Goal: Use online tool/utility

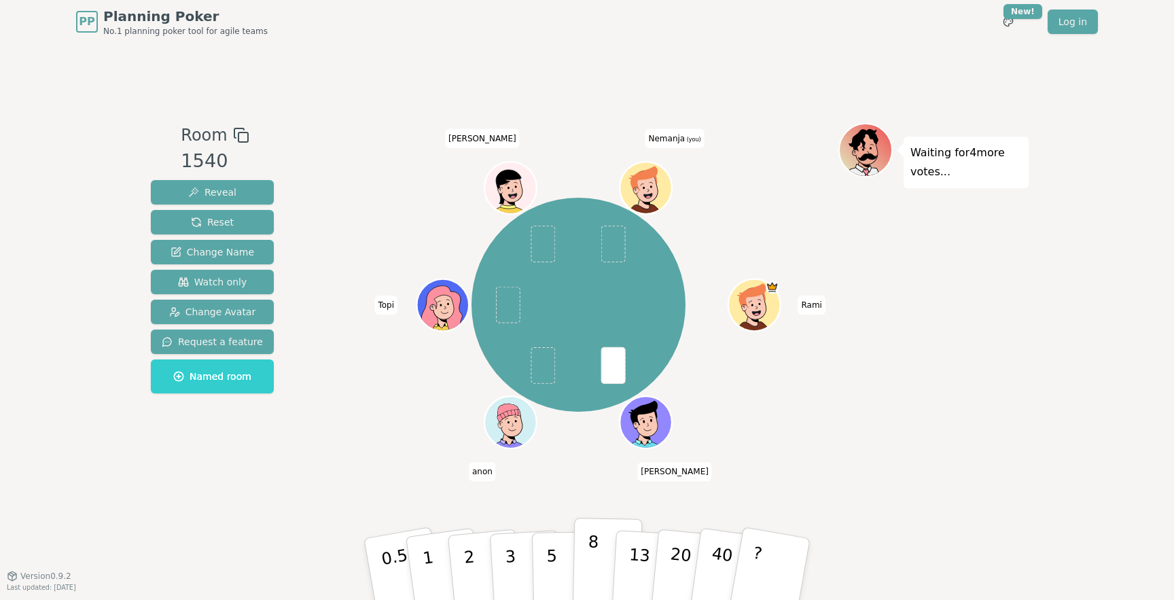
click at [605, 561] on button "8" at bounding box center [608, 569] width 70 height 103
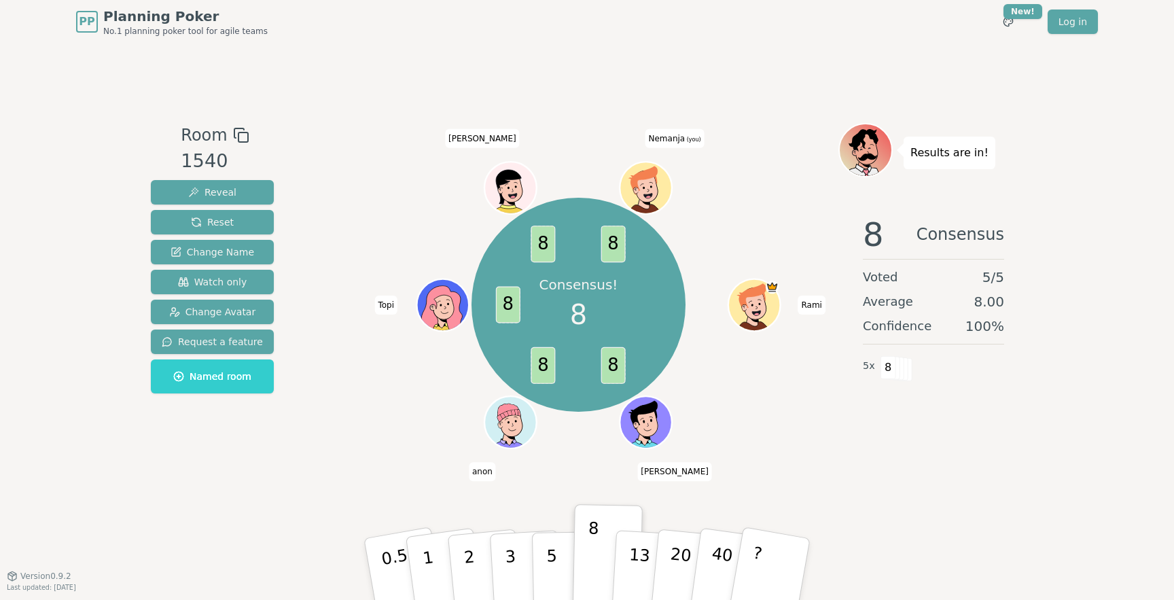
click at [334, 432] on div "Consensus! 8 8 8 8 8 8 [PERSON_NAME] anon Topi [PERSON_NAME] (you)" at bounding box center [579, 304] width 520 height 315
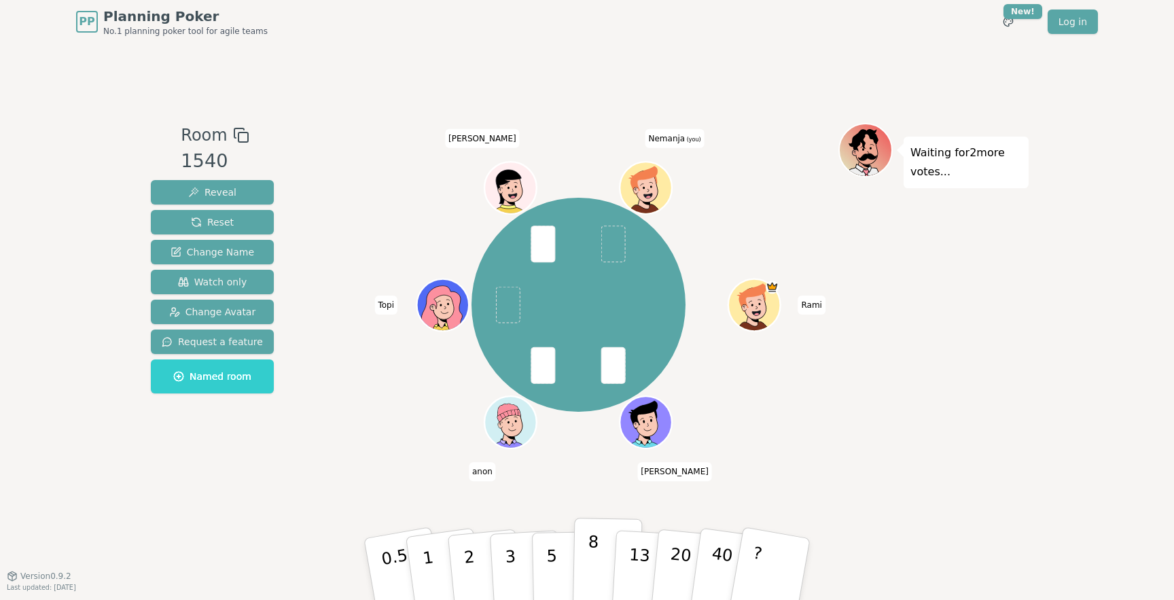
click at [589, 555] on p "8" at bounding box center [593, 568] width 12 height 73
click at [555, 562] on p "5" at bounding box center [552, 569] width 12 height 73
click at [587, 563] on button "8" at bounding box center [608, 569] width 70 height 103
click at [787, 556] on button "?" at bounding box center [770, 569] width 85 height 112
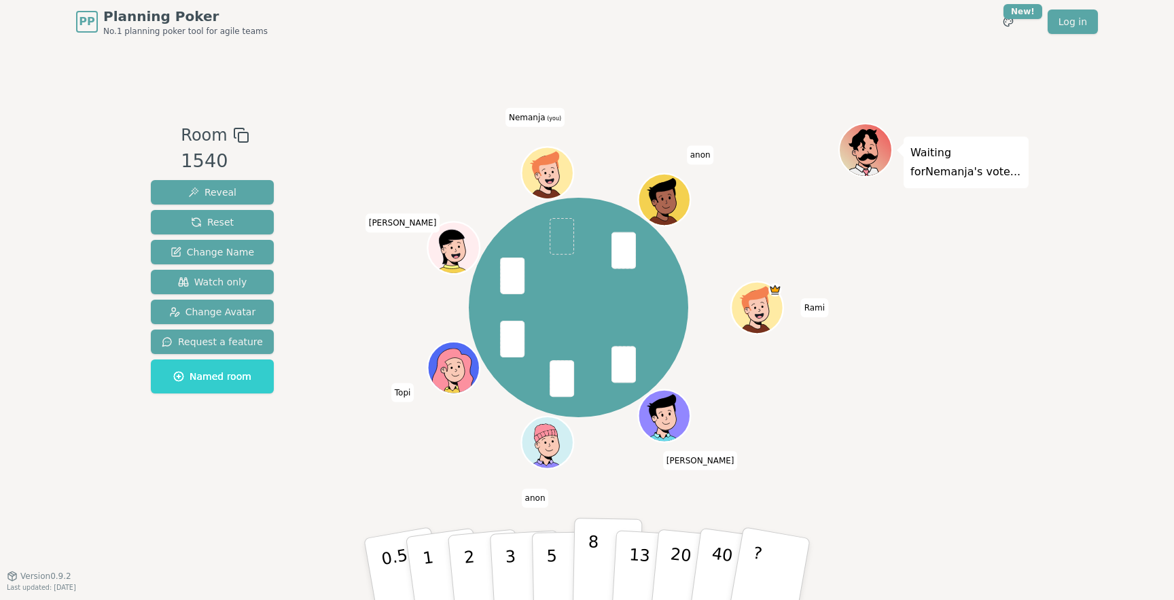
click at [599, 559] on button "8" at bounding box center [608, 569] width 70 height 103
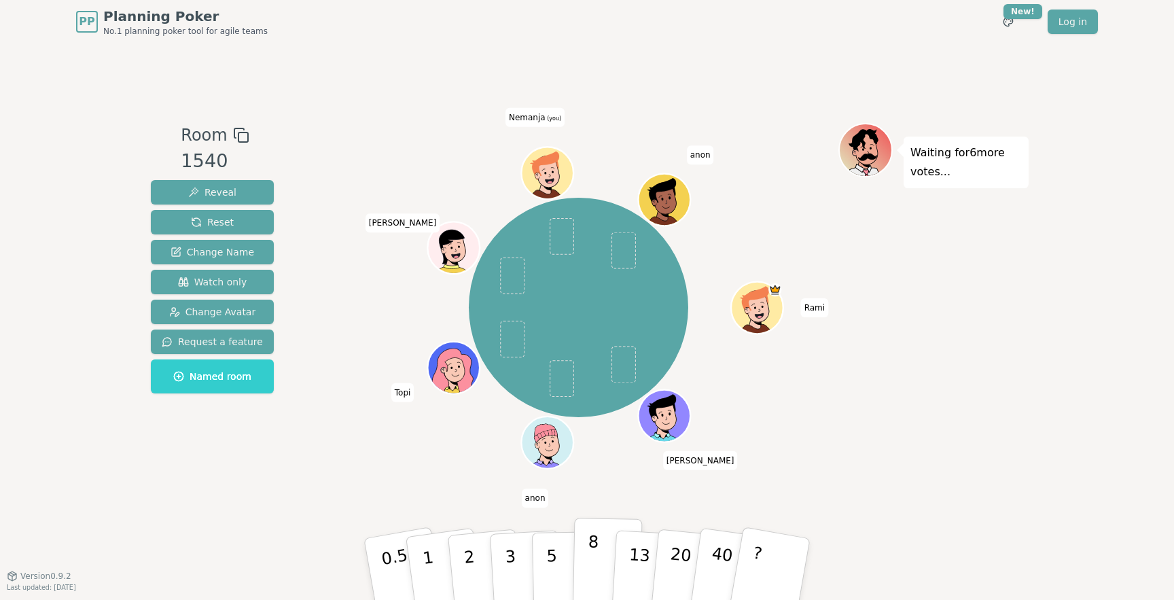
click at [591, 550] on p "8" at bounding box center [593, 568] width 12 height 73
click at [550, 565] on p "5" at bounding box center [552, 569] width 12 height 73
click at [584, 557] on button "8" at bounding box center [608, 569] width 70 height 103
click at [552, 548] on p "5" at bounding box center [552, 569] width 12 height 73
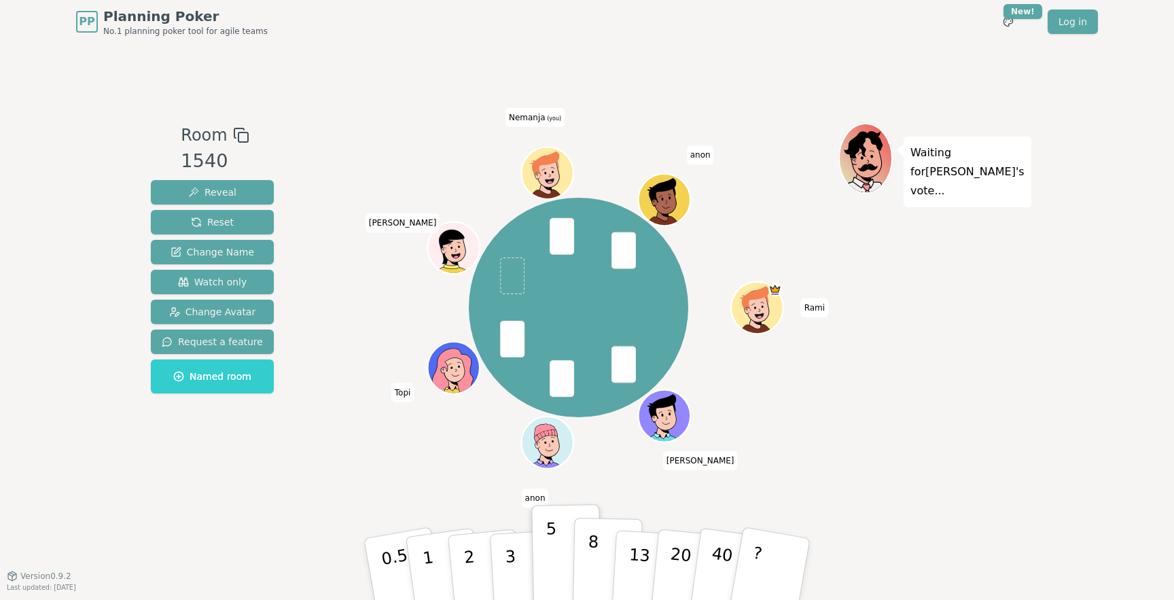
click at [588, 556] on div "8" at bounding box center [606, 569] width 41 height 48
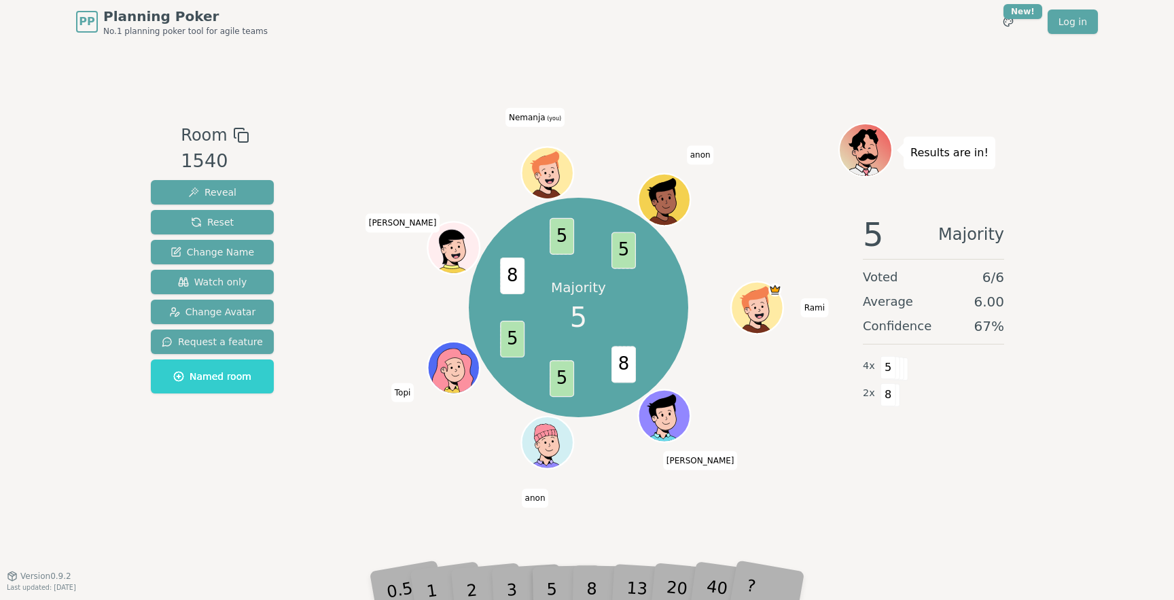
click at [316, 495] on div "Room 1540 Reveal Reset Change Name Watch only Change Avatar Request a feature N…" at bounding box center [586, 310] width 883 height 374
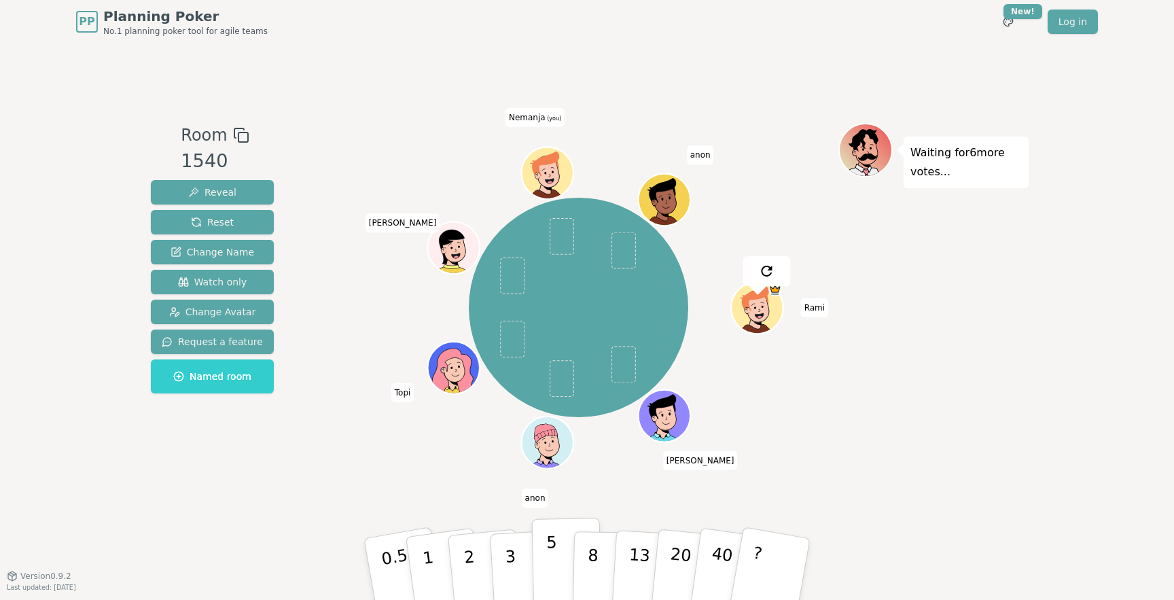
click at [564, 567] on button "5" at bounding box center [567, 569] width 70 height 103
click at [393, 449] on div "[PERSON_NAME] anon Topi [PERSON_NAME] (you) anon" at bounding box center [579, 307] width 520 height 321
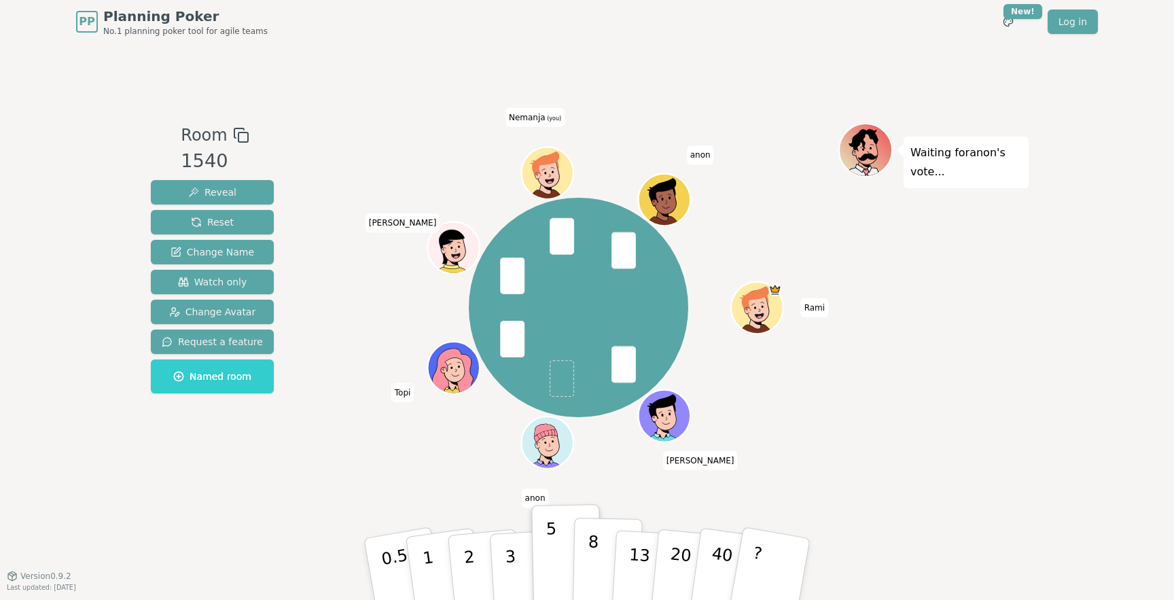
click at [597, 572] on button "8" at bounding box center [608, 569] width 70 height 103
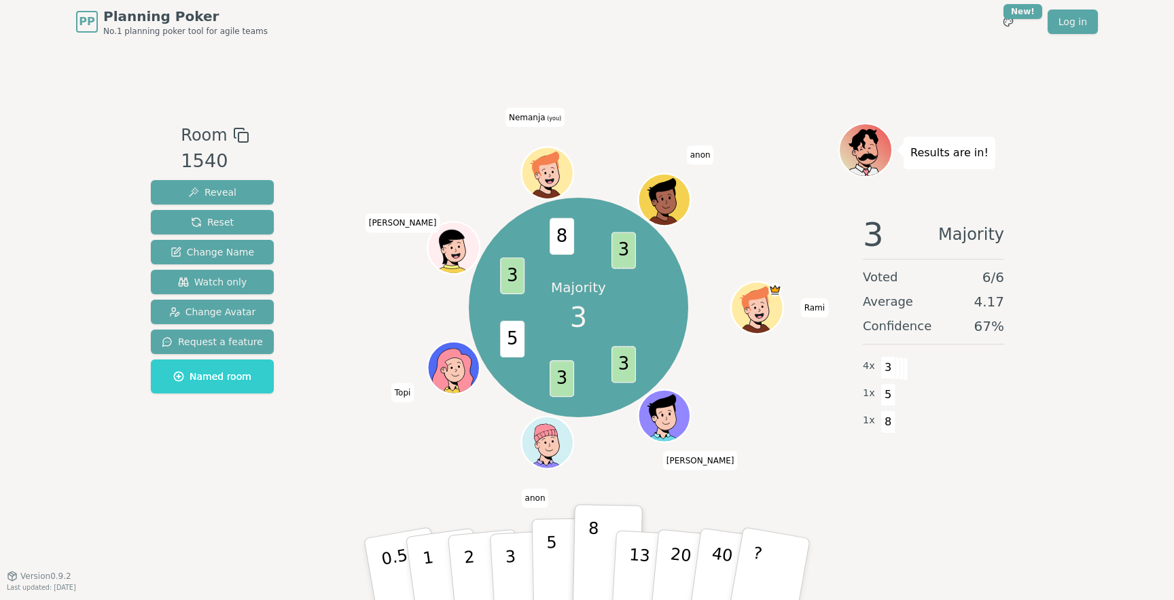
click at [553, 558] on p "5" at bounding box center [552, 569] width 12 height 73
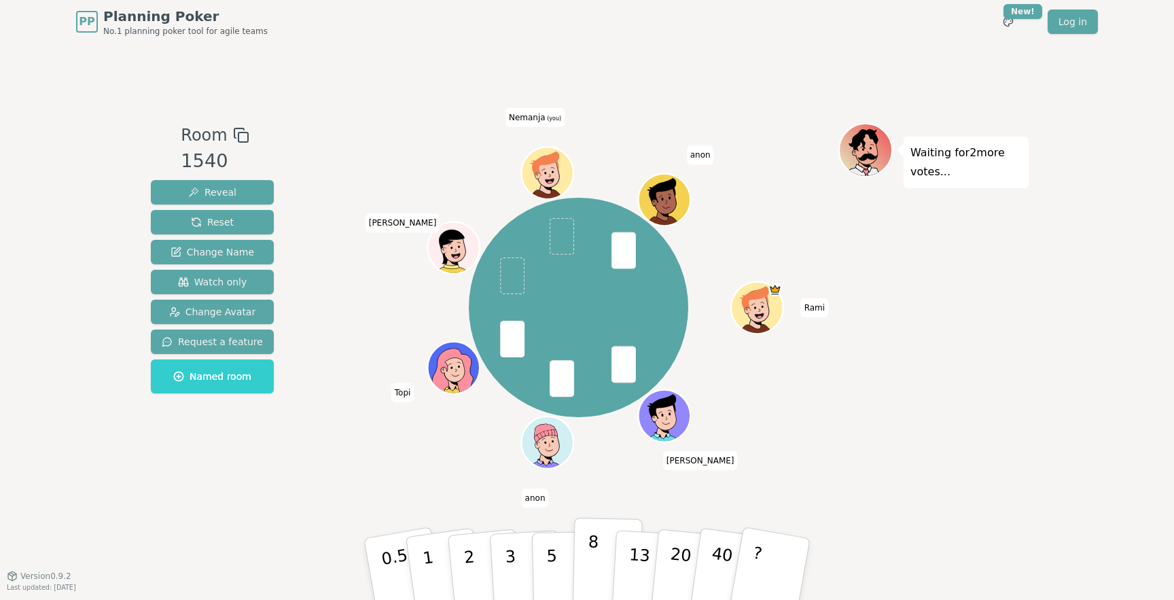
click at [599, 556] on button "8" at bounding box center [608, 569] width 70 height 103
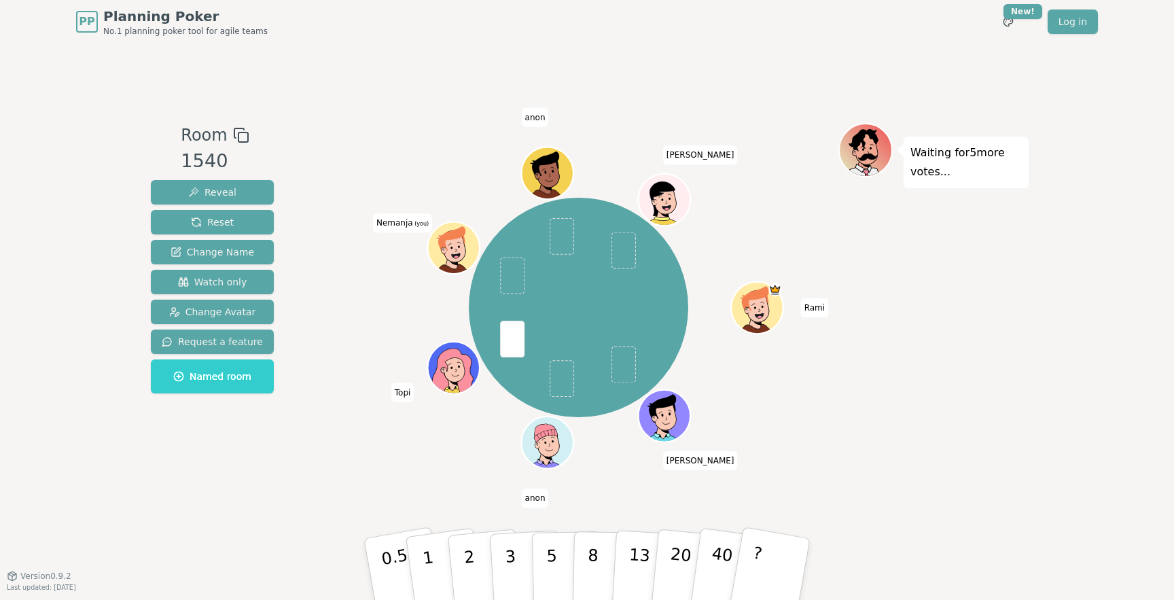
click at [430, 461] on div "[PERSON_NAME] anon [PERSON_NAME] (you) [PERSON_NAME]" at bounding box center [579, 307] width 520 height 321
click at [592, 549] on p "8" at bounding box center [593, 568] width 12 height 73
click at [598, 559] on button "8" at bounding box center [608, 569] width 70 height 103
click at [595, 557] on p "8" at bounding box center [593, 568] width 12 height 73
click at [599, 558] on button "8" at bounding box center [608, 569] width 70 height 103
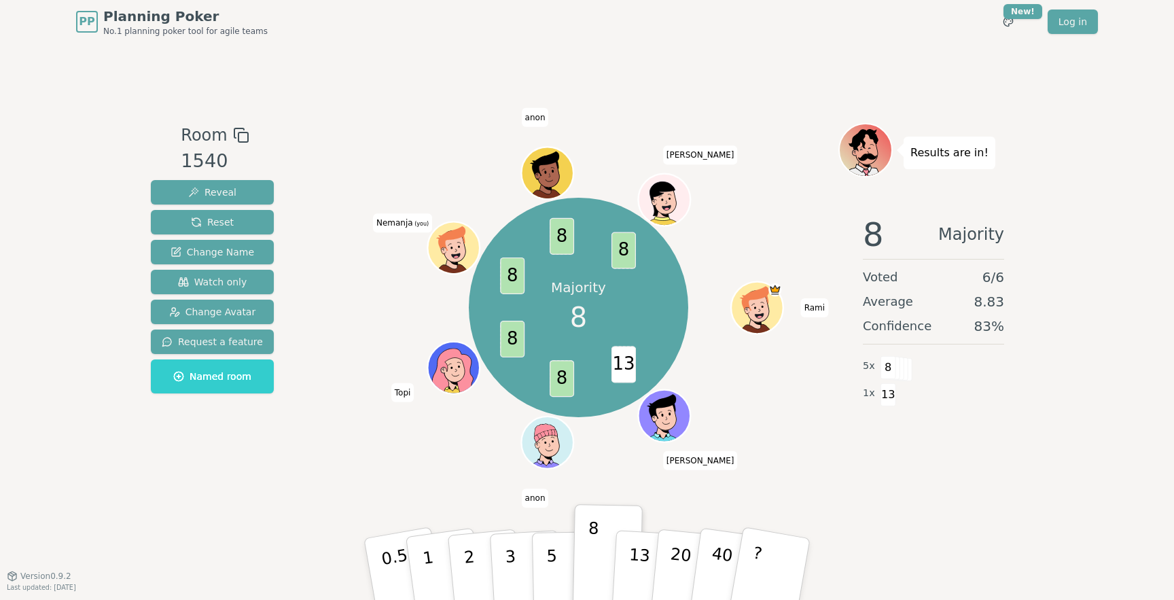
click at [364, 474] on div "Majority 8 13 8 8 8 8 8 [PERSON_NAME] (you) anon [PERSON_NAME]" at bounding box center [579, 310] width 520 height 374
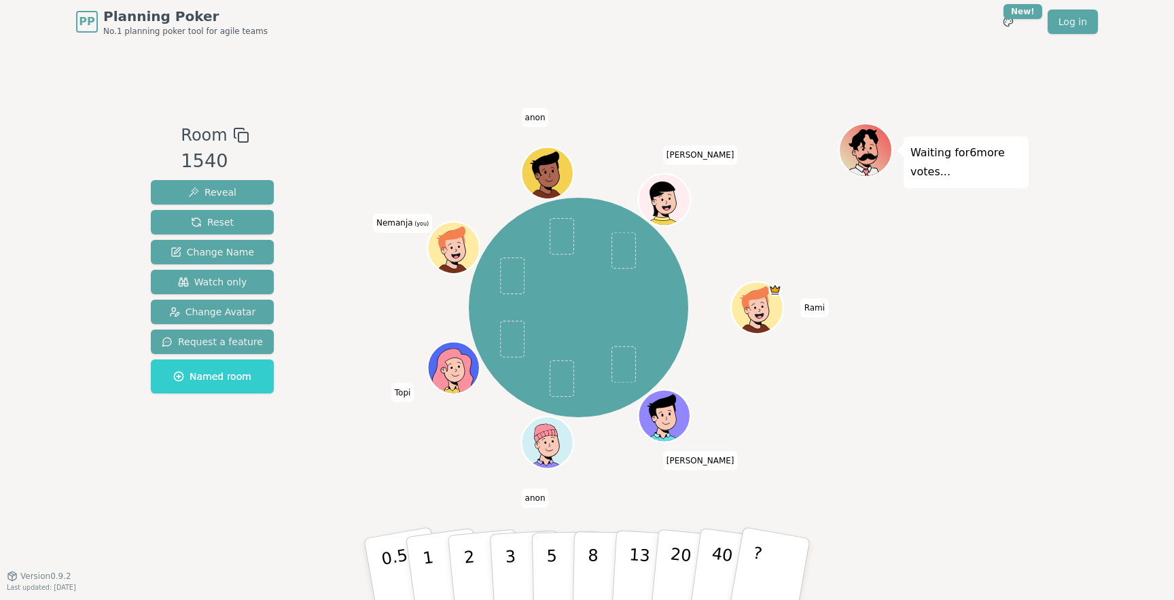
click at [794, 484] on div "[PERSON_NAME] anon [PERSON_NAME] (you) [PERSON_NAME]" at bounding box center [579, 310] width 520 height 374
click at [881, 490] on div "Waiting for 4 more votes..." at bounding box center [934, 310] width 190 height 374
click at [595, 567] on p "8" at bounding box center [593, 568] width 12 height 73
click at [591, 557] on p "8" at bounding box center [593, 568] width 12 height 73
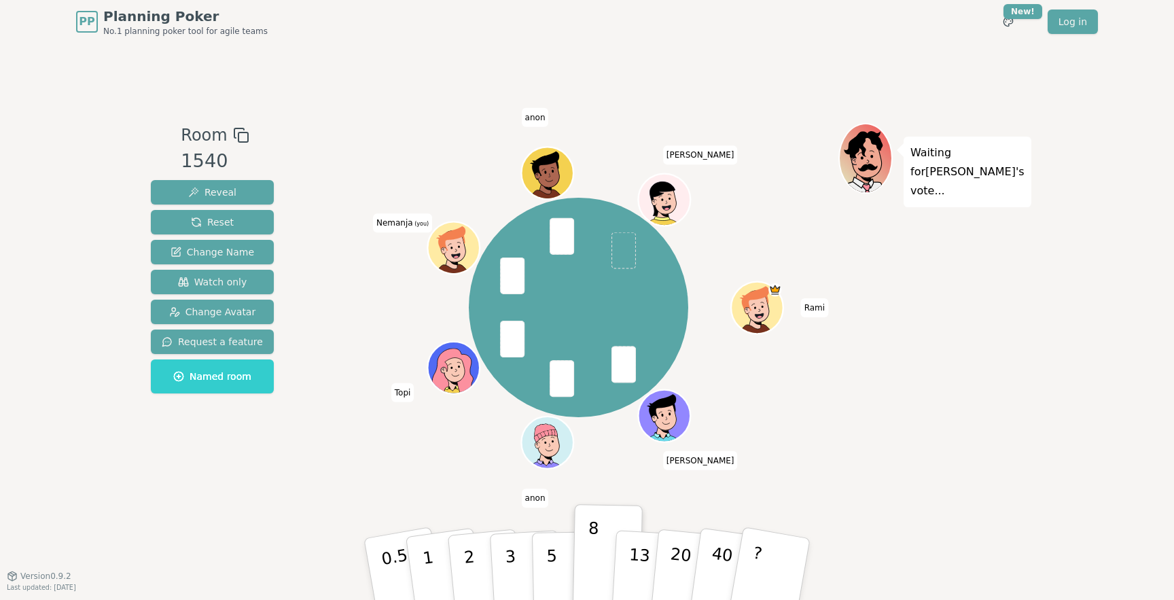
click at [930, 443] on div "Waiting for [PERSON_NAME] 's vote..." at bounding box center [934, 310] width 190 height 374
